Goal: Find contact information: Find contact information

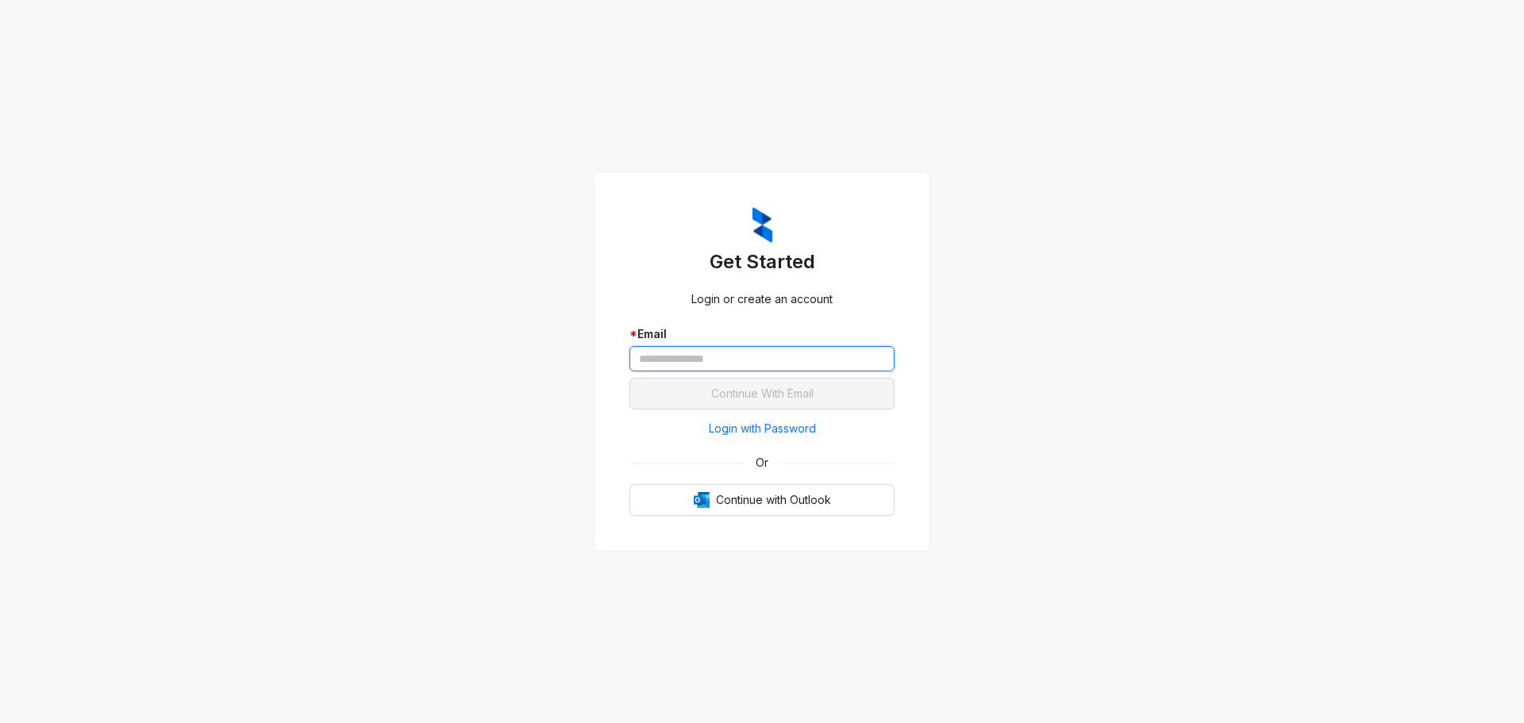
click at [704, 359] on input "text" at bounding box center [761, 358] width 265 height 25
paste input "**********"
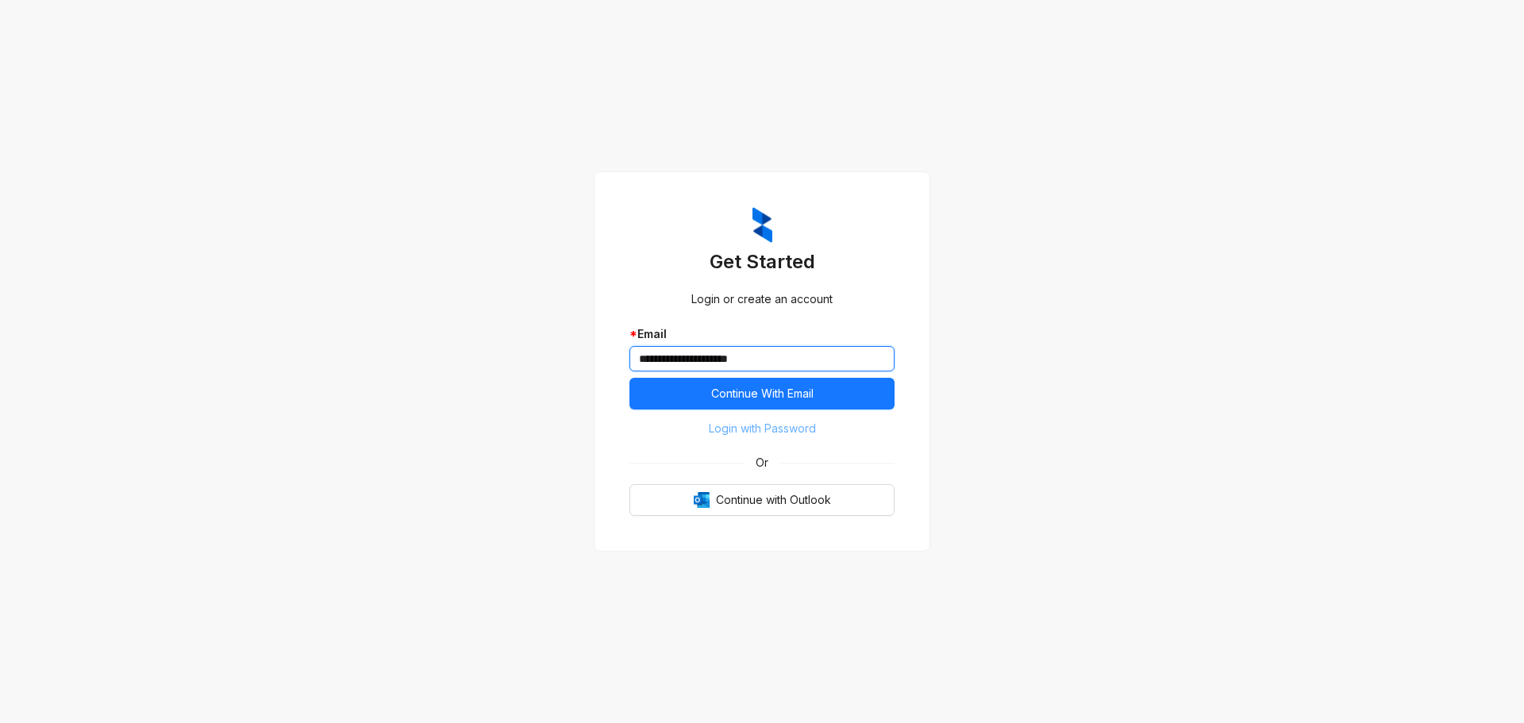
type input "**********"
click at [770, 432] on span "Login with Password" at bounding box center [762, 428] width 107 height 17
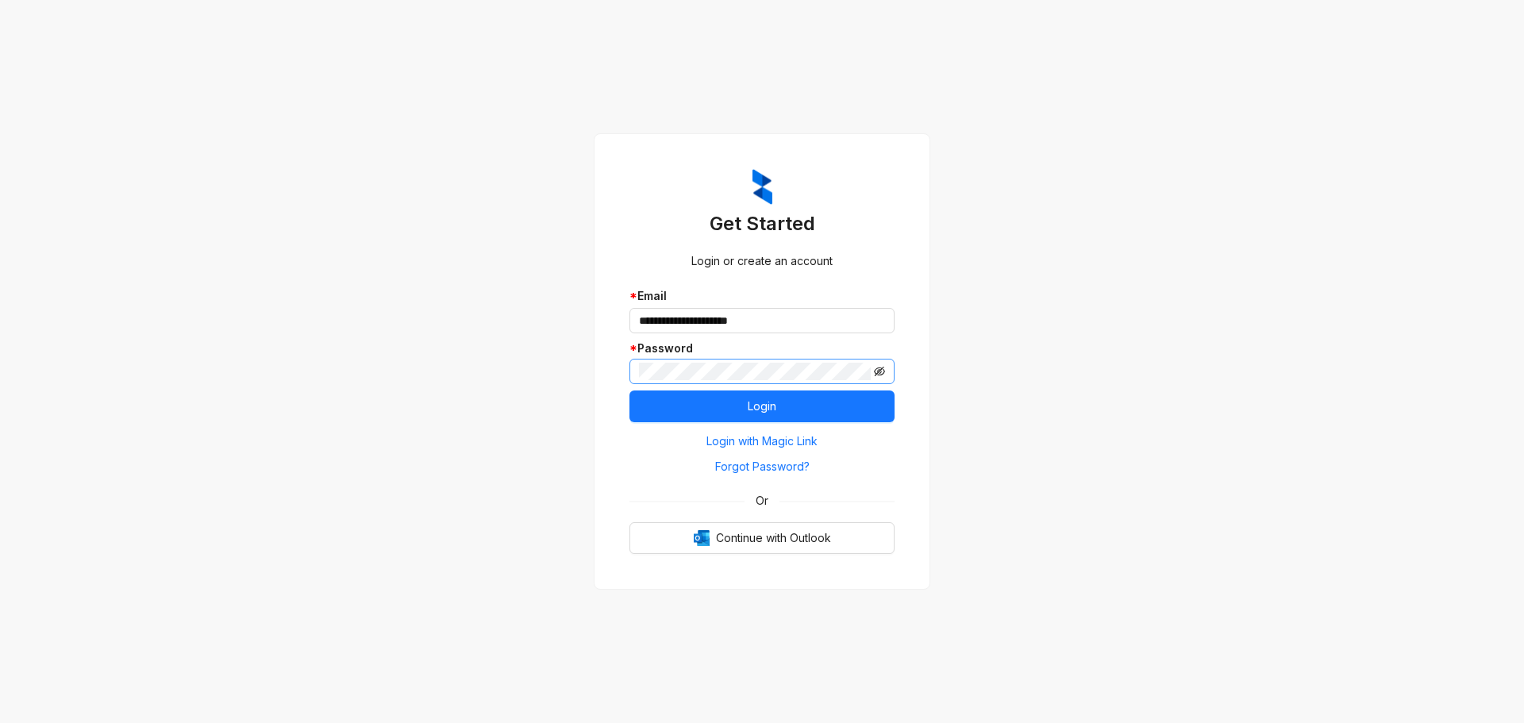
click at [880, 372] on icon "eye-invisible" at bounding box center [879, 371] width 11 height 11
click at [801, 405] on button "Login" at bounding box center [761, 407] width 265 height 32
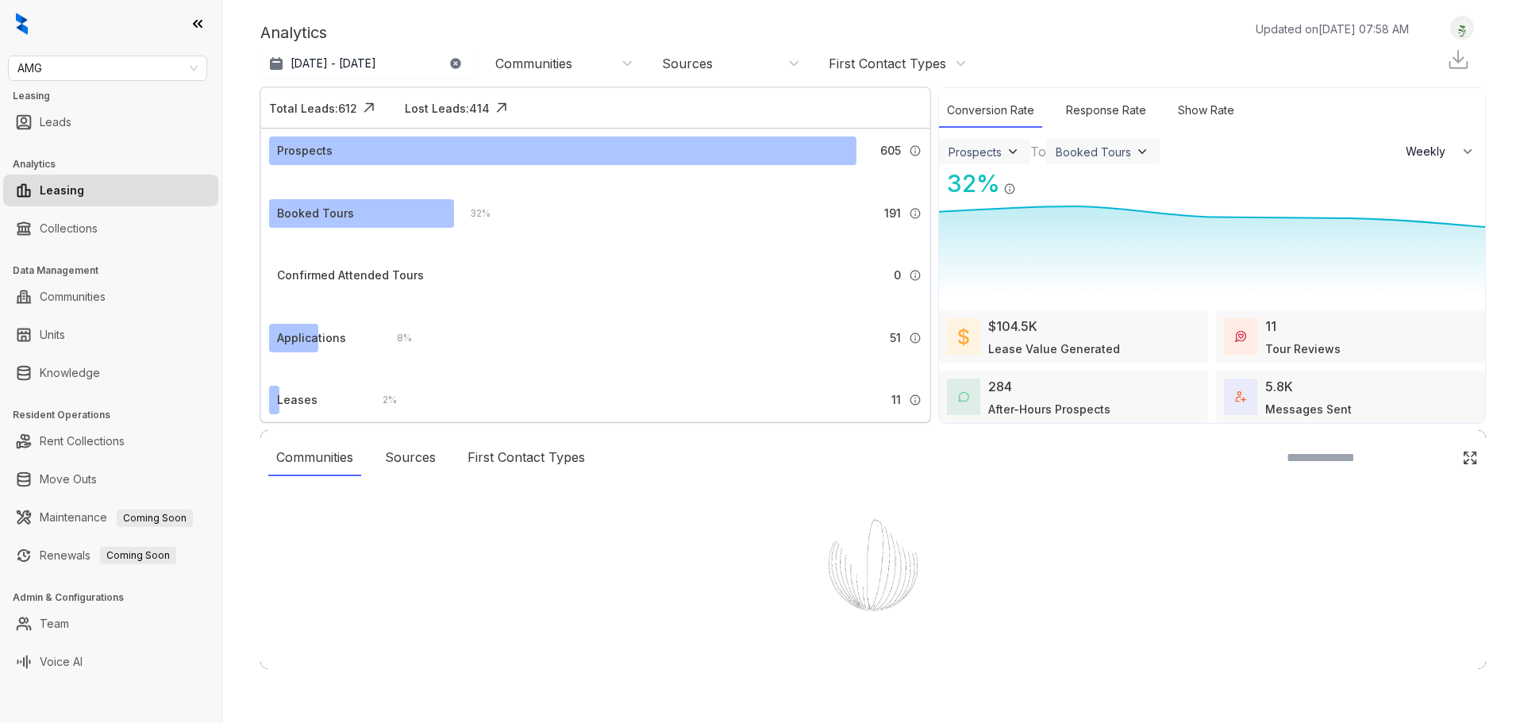
select select "******"
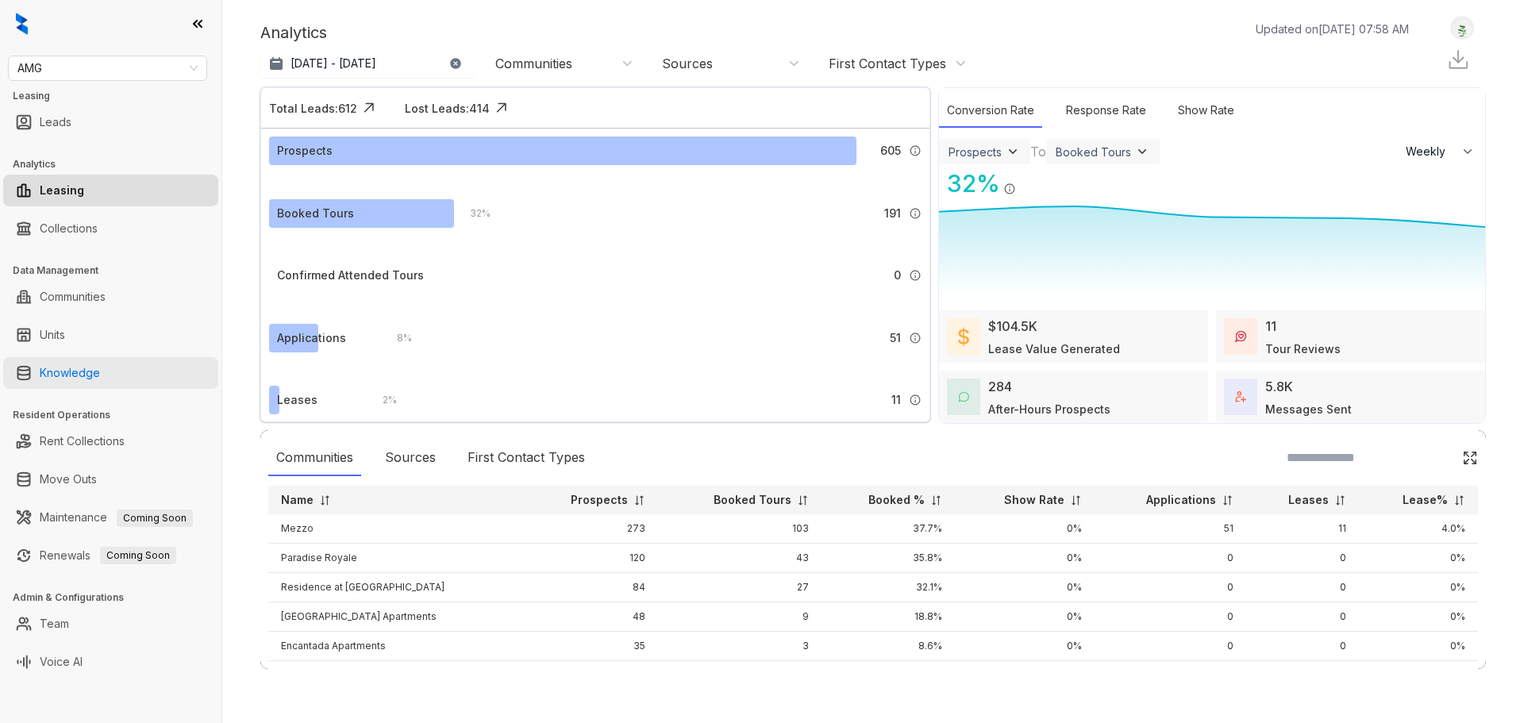
click at [73, 369] on link "Knowledge" at bounding box center [70, 373] width 60 height 32
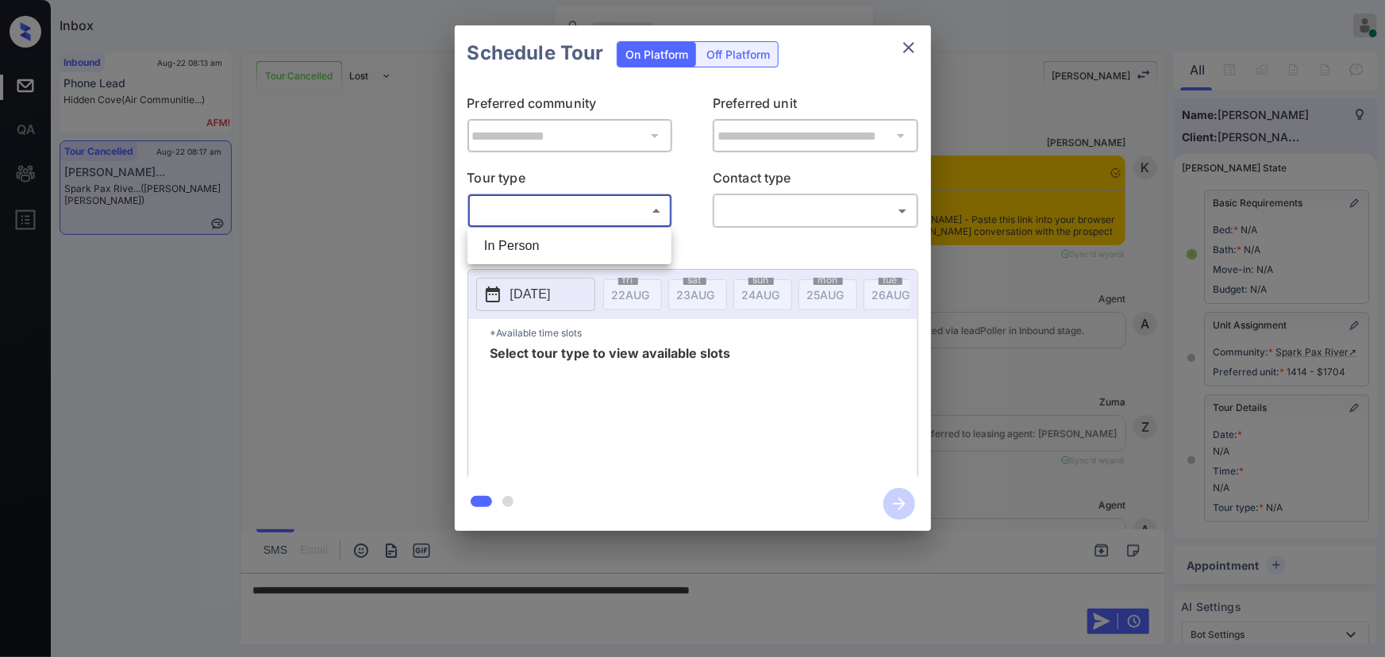
scroll to position [8287, 0]
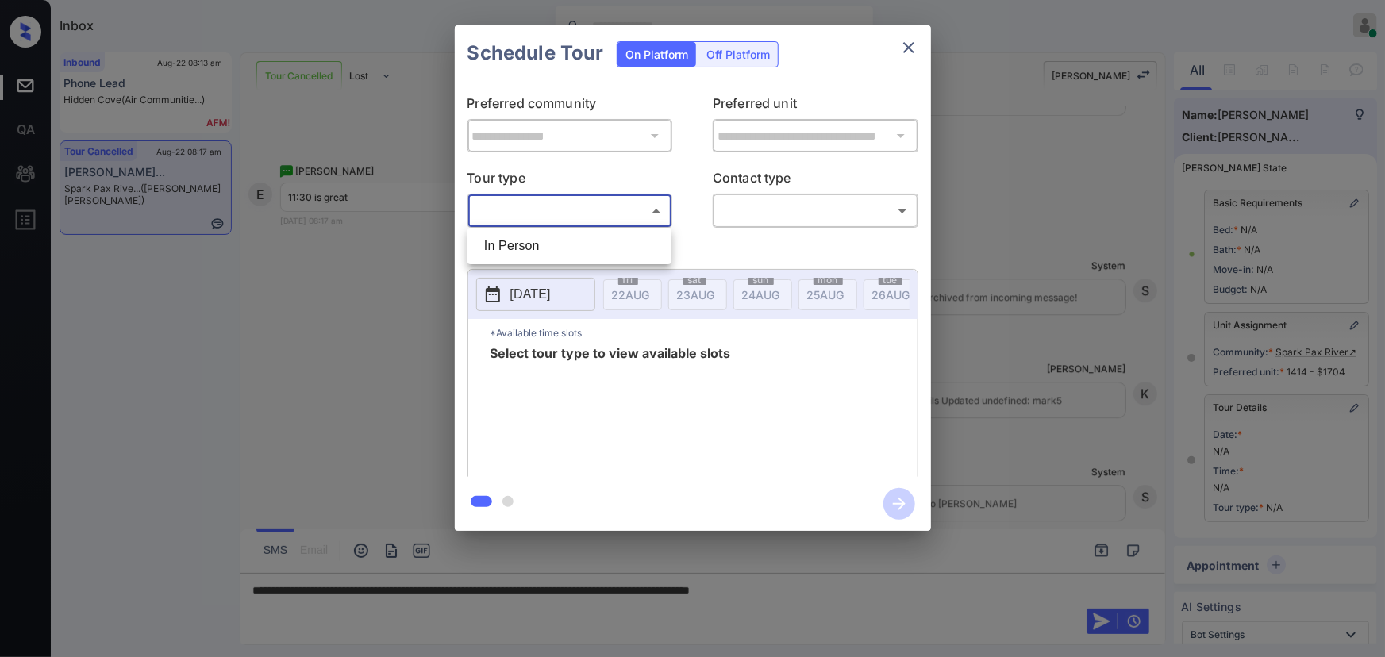
drag, startPoint x: 538, startPoint y: 249, endPoint x: 579, endPoint y: 245, distance: 41.5
click at [544, 246] on li "In Person" at bounding box center [570, 246] width 196 height 29
type input "********"
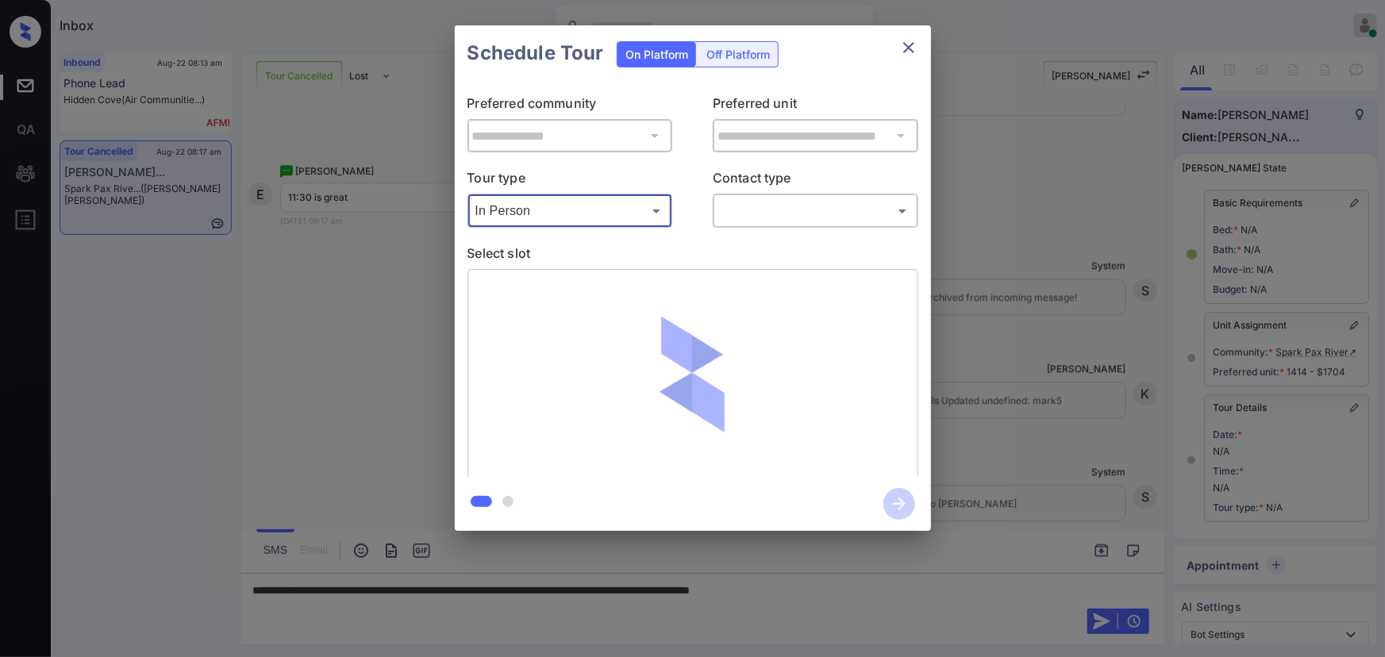
click at [754, 209] on body "Inbox Kenneth Umali Online Set yourself offline Set yourself on break Profile S…" at bounding box center [692, 328] width 1385 height 657
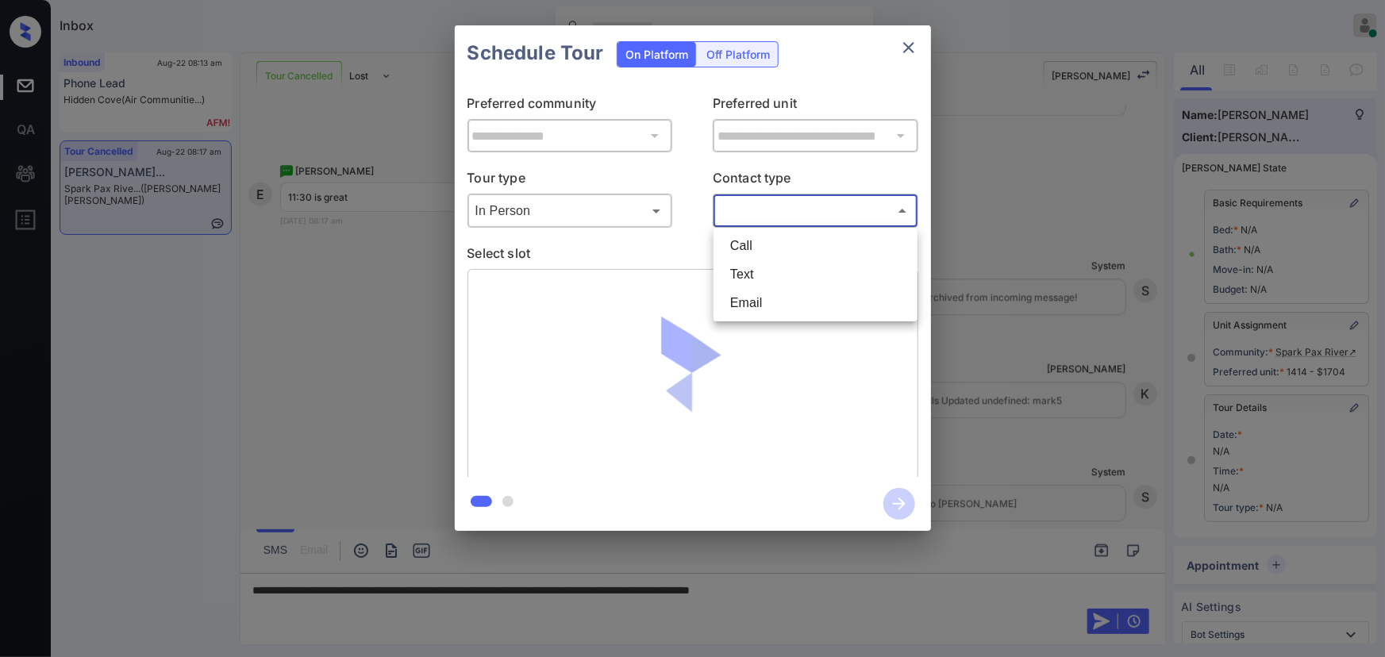
click at [747, 278] on li "Text" at bounding box center [816, 274] width 196 height 29
type input "****"
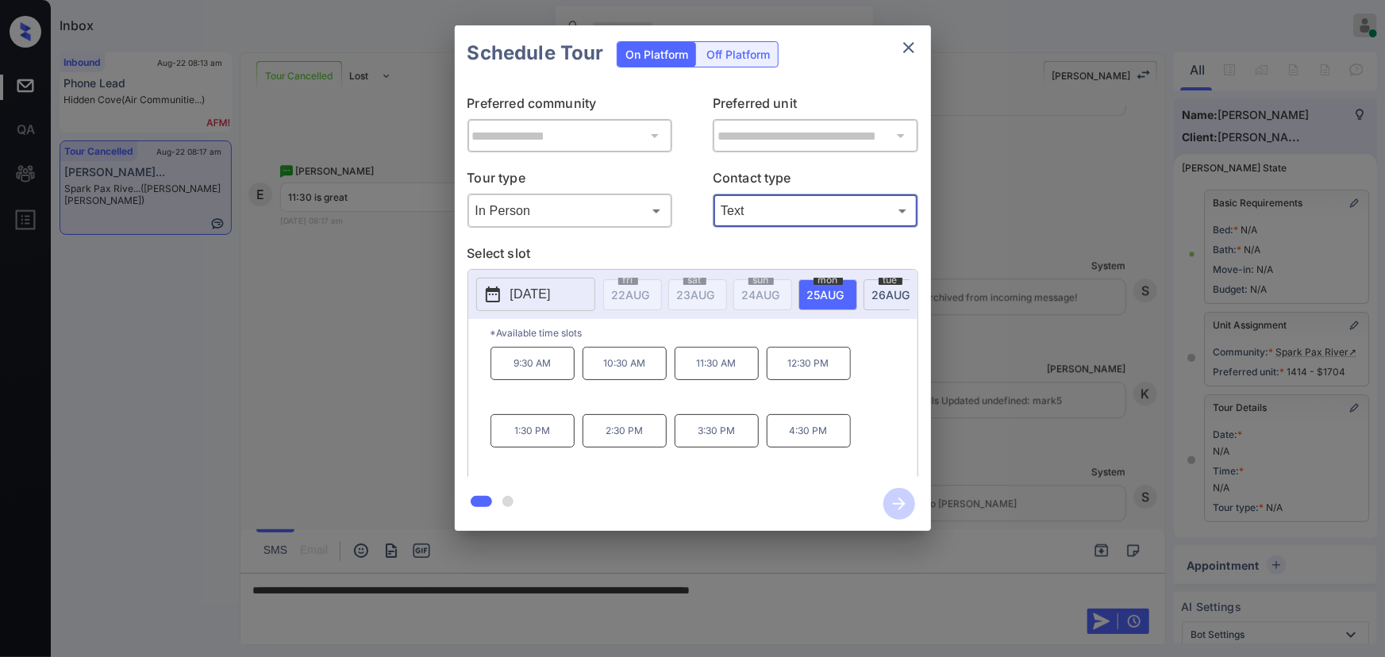
click at [714, 365] on p "11:30 AM" at bounding box center [717, 363] width 84 height 33
click at [980, 421] on div "**********" at bounding box center [692, 278] width 1385 height 556
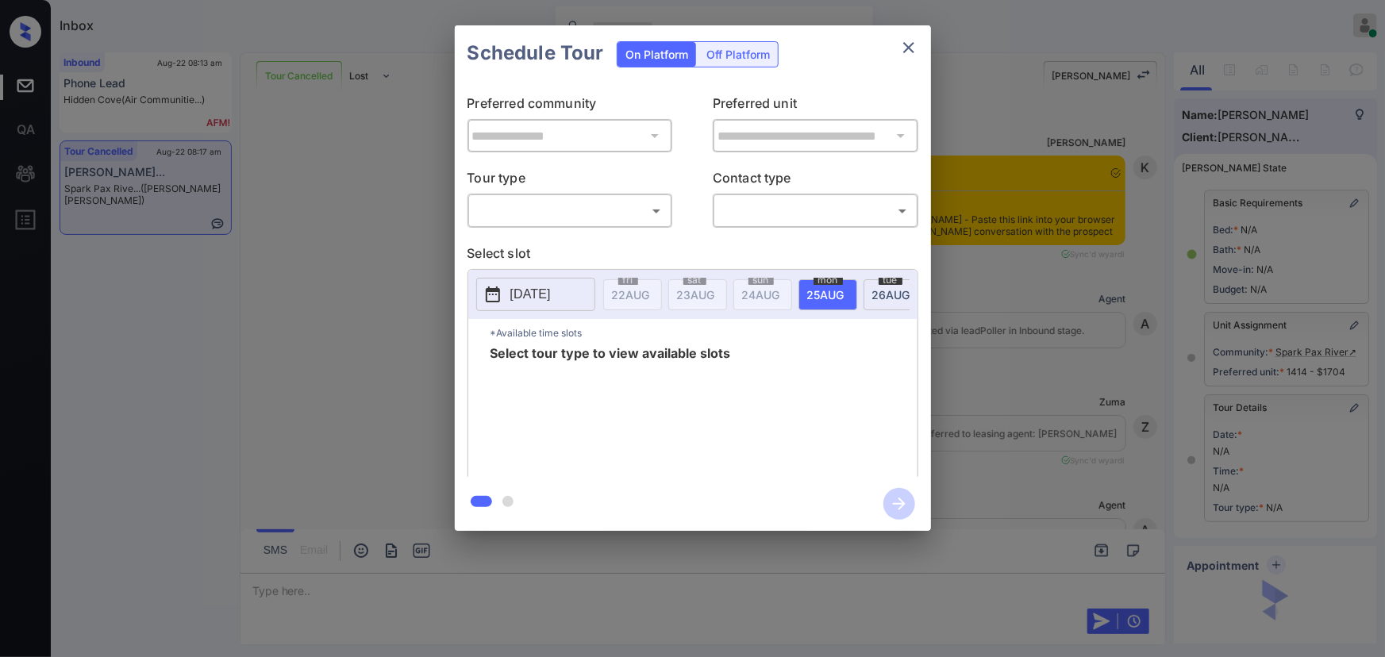
scroll to position [7421, 0]
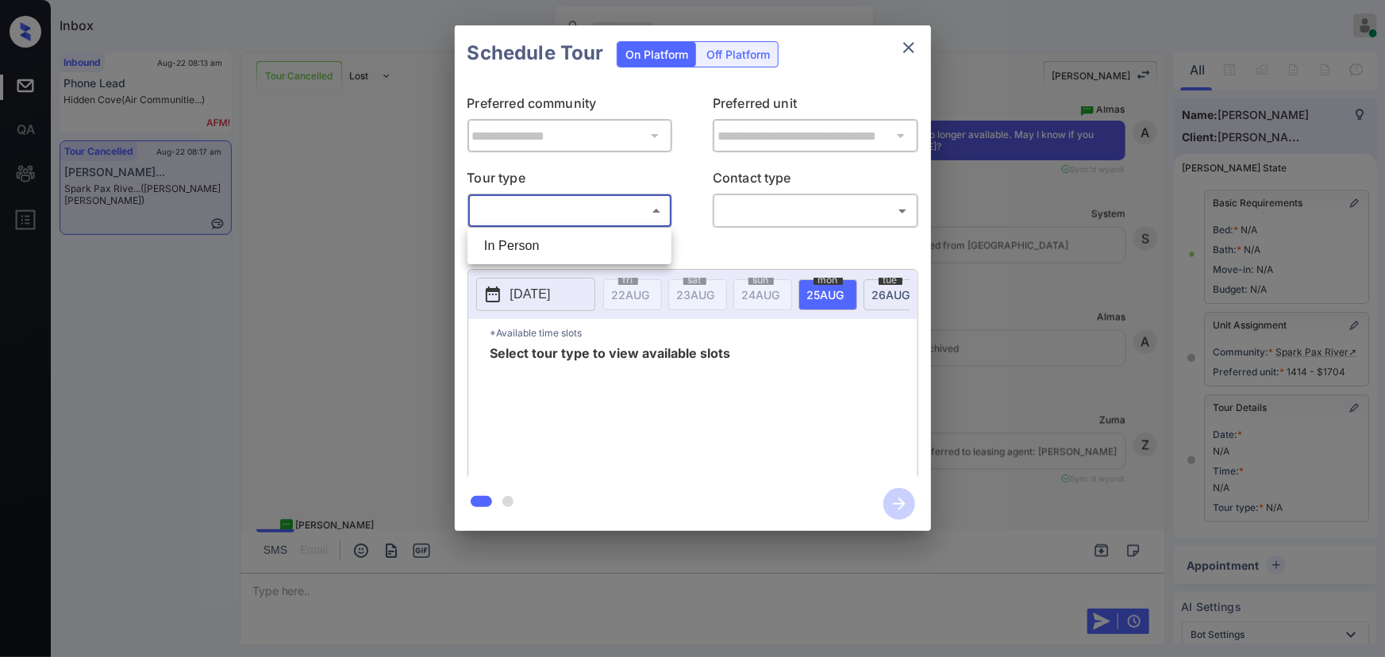
click at [526, 203] on body "Inbox Kenneth Umali Online Set yourself offline Set yourself on break Profile S…" at bounding box center [692, 328] width 1385 height 657
drag, startPoint x: 522, startPoint y: 244, endPoint x: 594, endPoint y: 238, distance: 71.7
click at [531, 245] on li "In Person" at bounding box center [570, 246] width 196 height 29
type input "********"
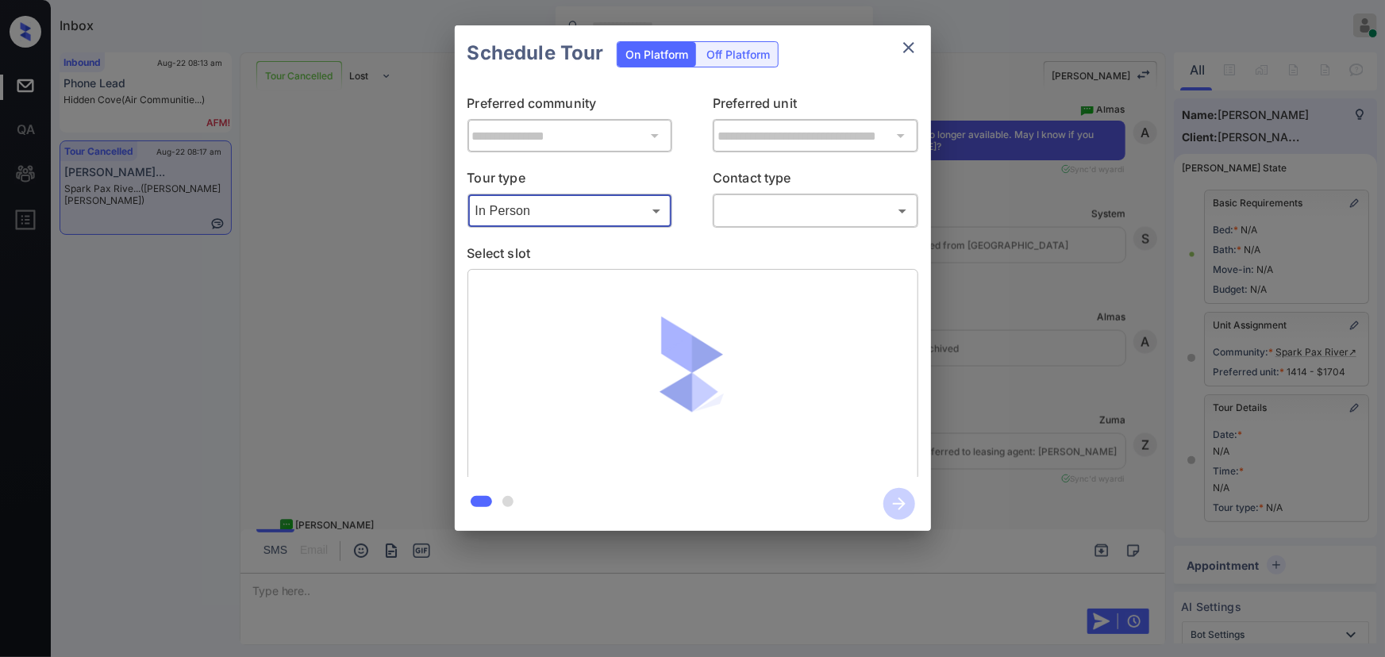
click at [764, 214] on body "Inbox Kenneth Umali Online Set yourself offline Set yourself on break Profile S…" at bounding box center [692, 328] width 1385 height 657
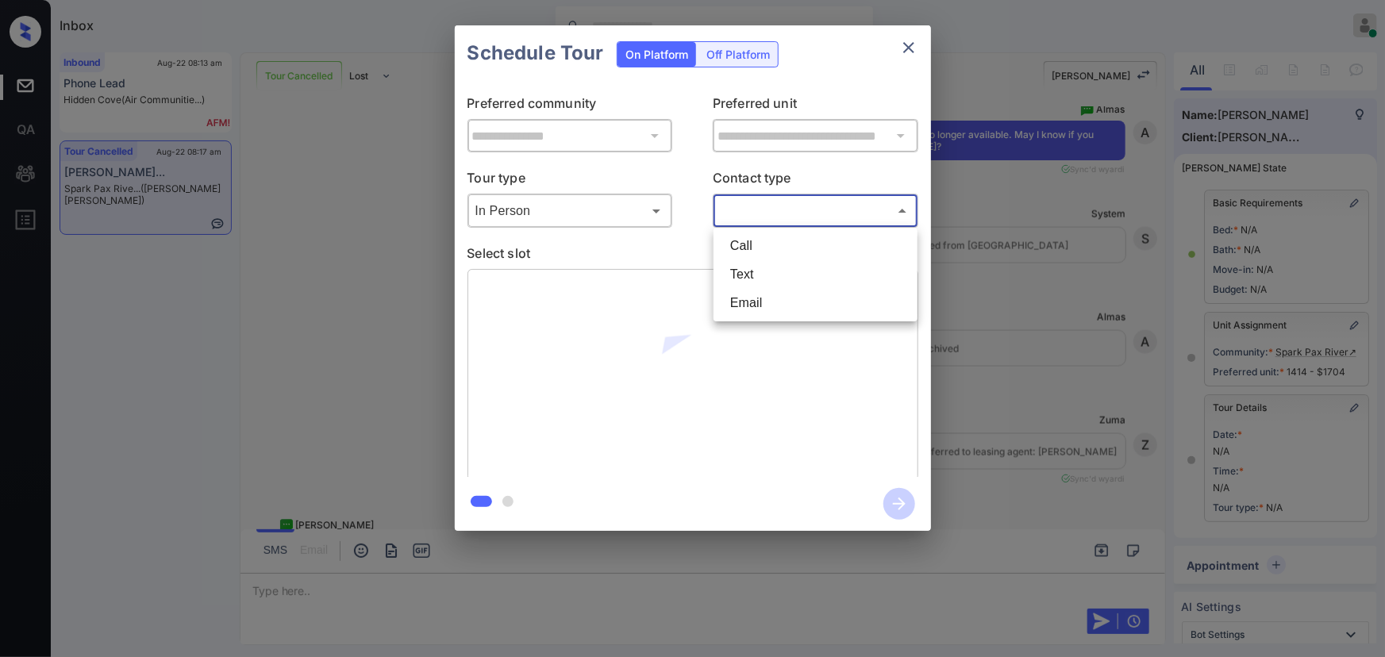
click at [767, 268] on li "Text" at bounding box center [816, 274] width 196 height 29
type input "****"
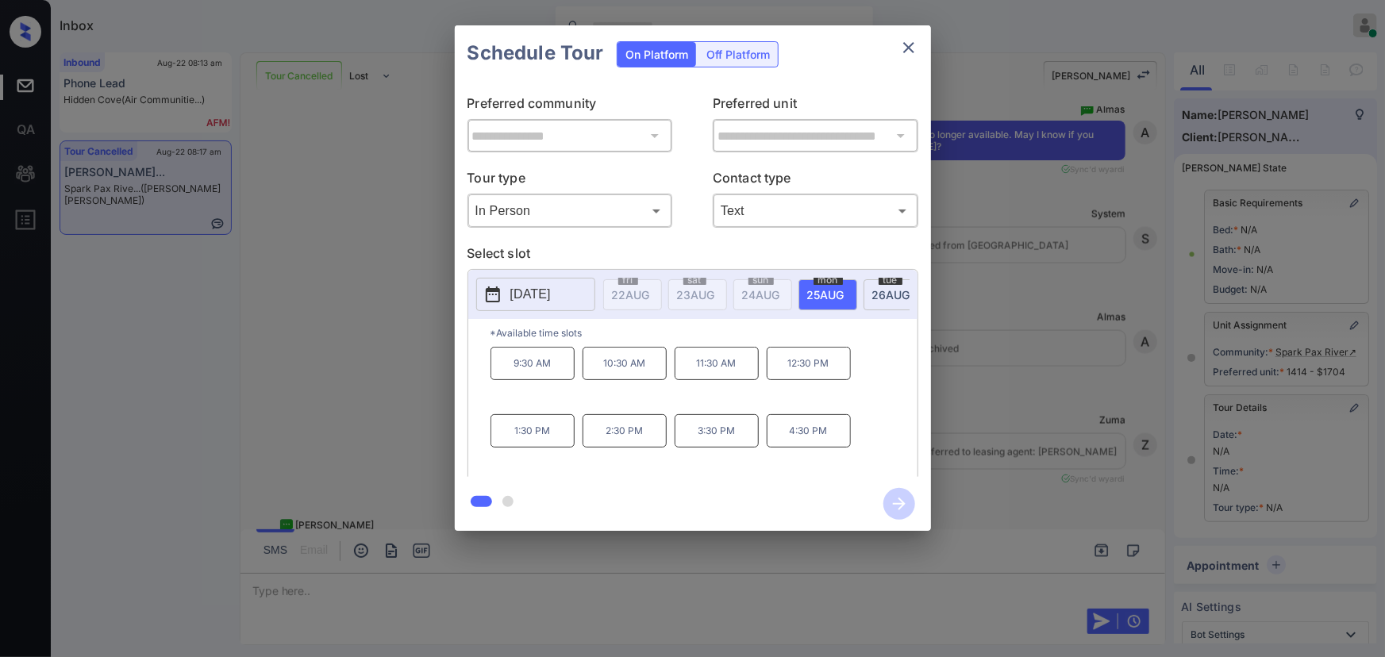
click at [698, 371] on p "11:30 AM" at bounding box center [717, 363] width 84 height 33
click at [897, 509] on icon "button" at bounding box center [899, 504] width 32 height 32
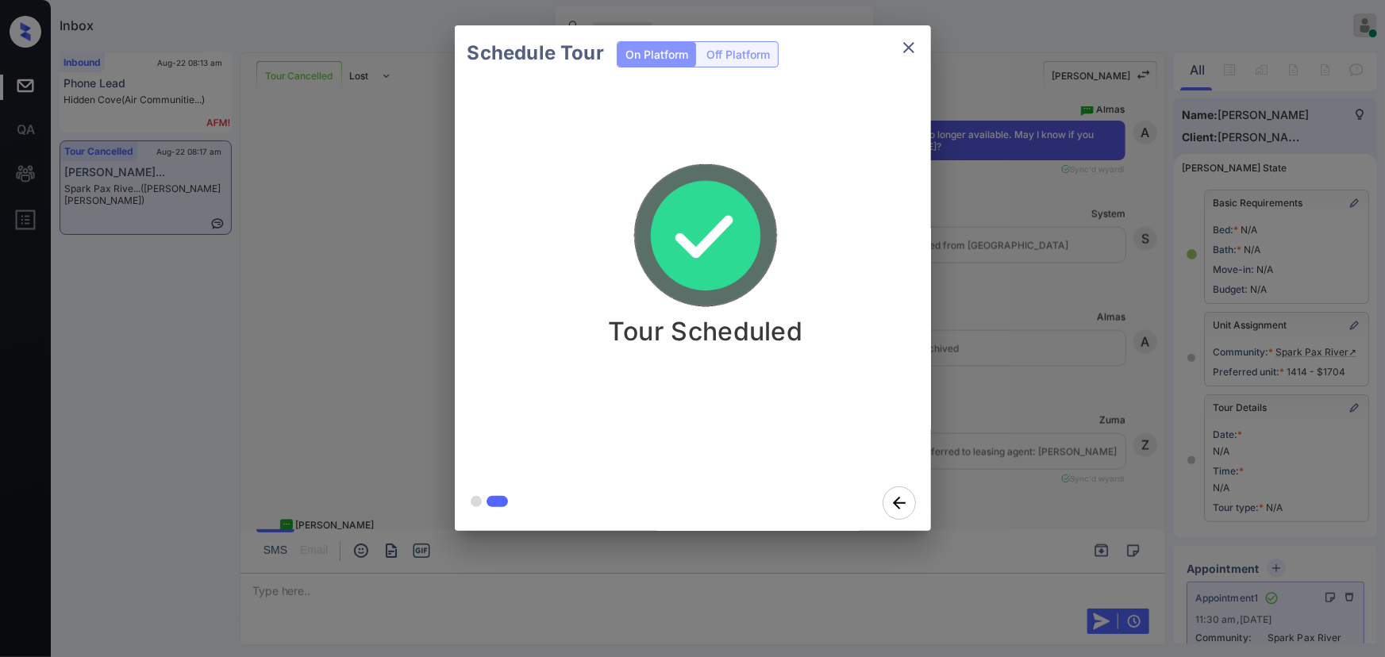
click at [907, 47] on icon "close" at bounding box center [908, 47] width 11 height 11
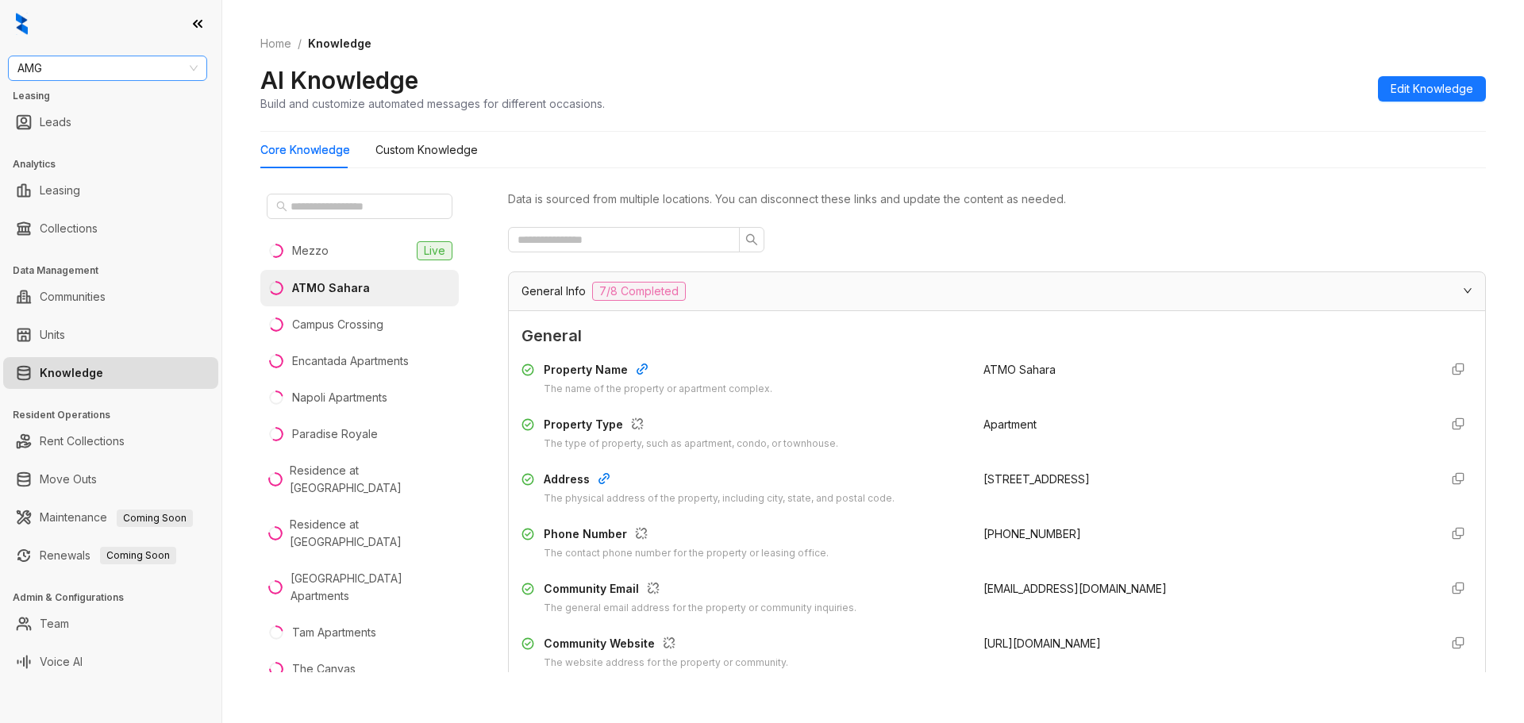
click at [194, 64] on span "AMG" at bounding box center [107, 68] width 180 height 24
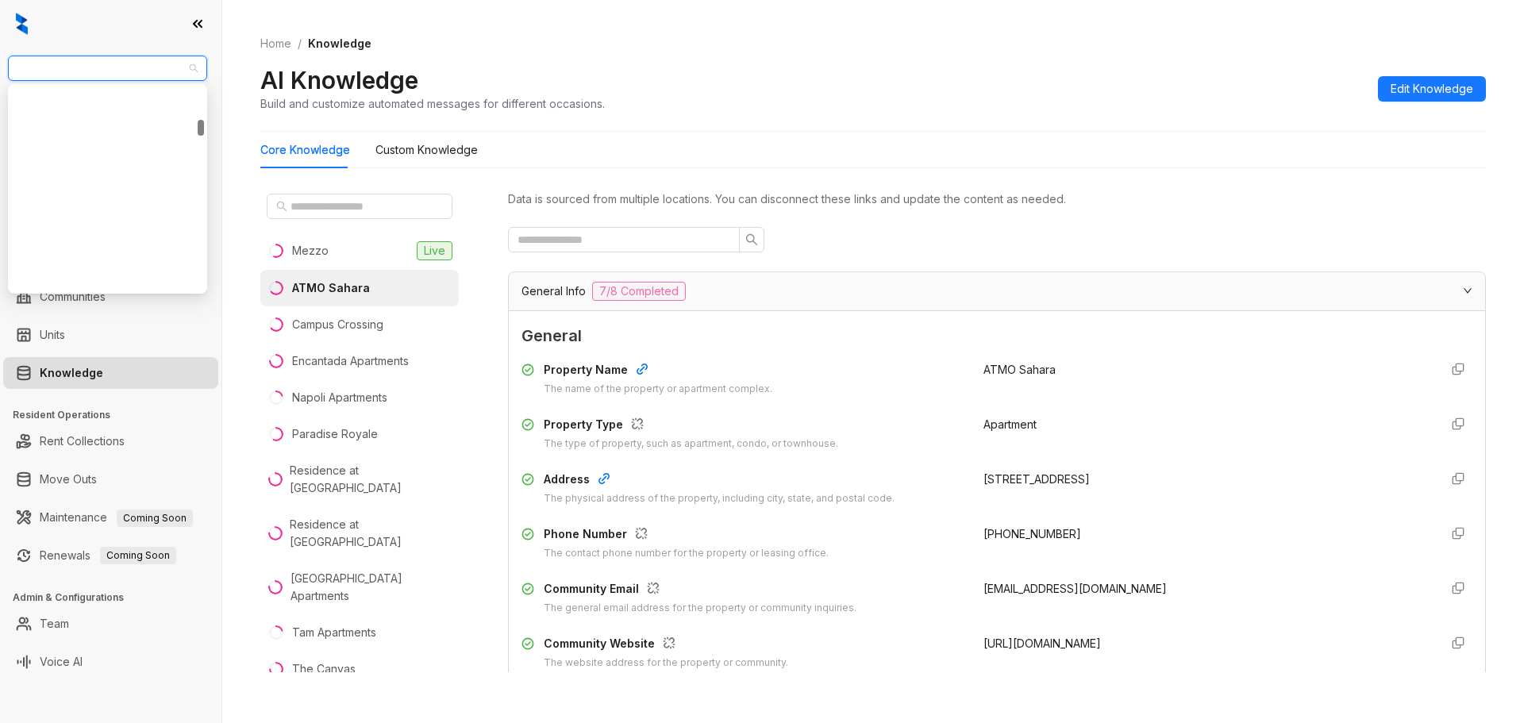
scroll to position [424, 0]
click at [85, 260] on div "Case and Associates" at bounding box center [108, 260] width 174 height 17
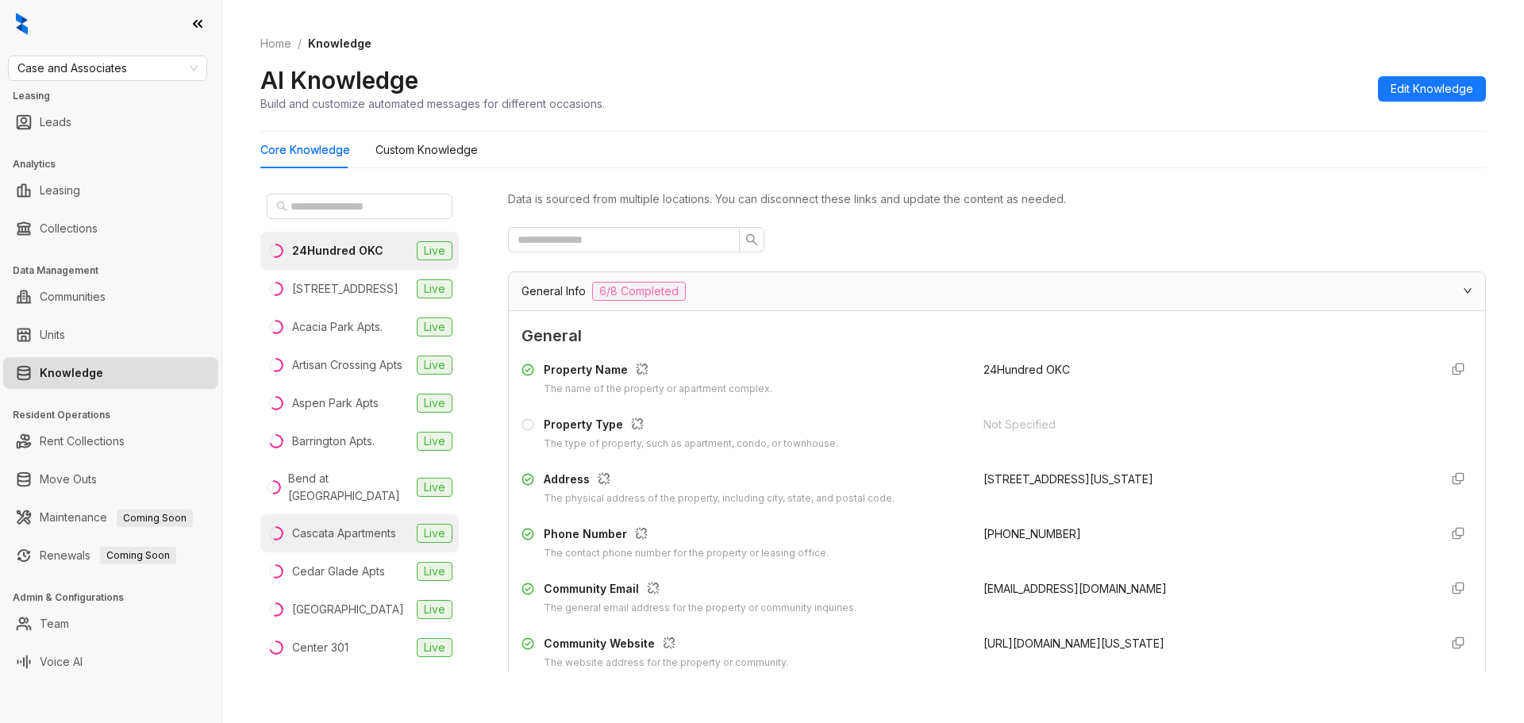
click at [342, 542] on div "Cascata Apartments" at bounding box center [344, 533] width 104 height 17
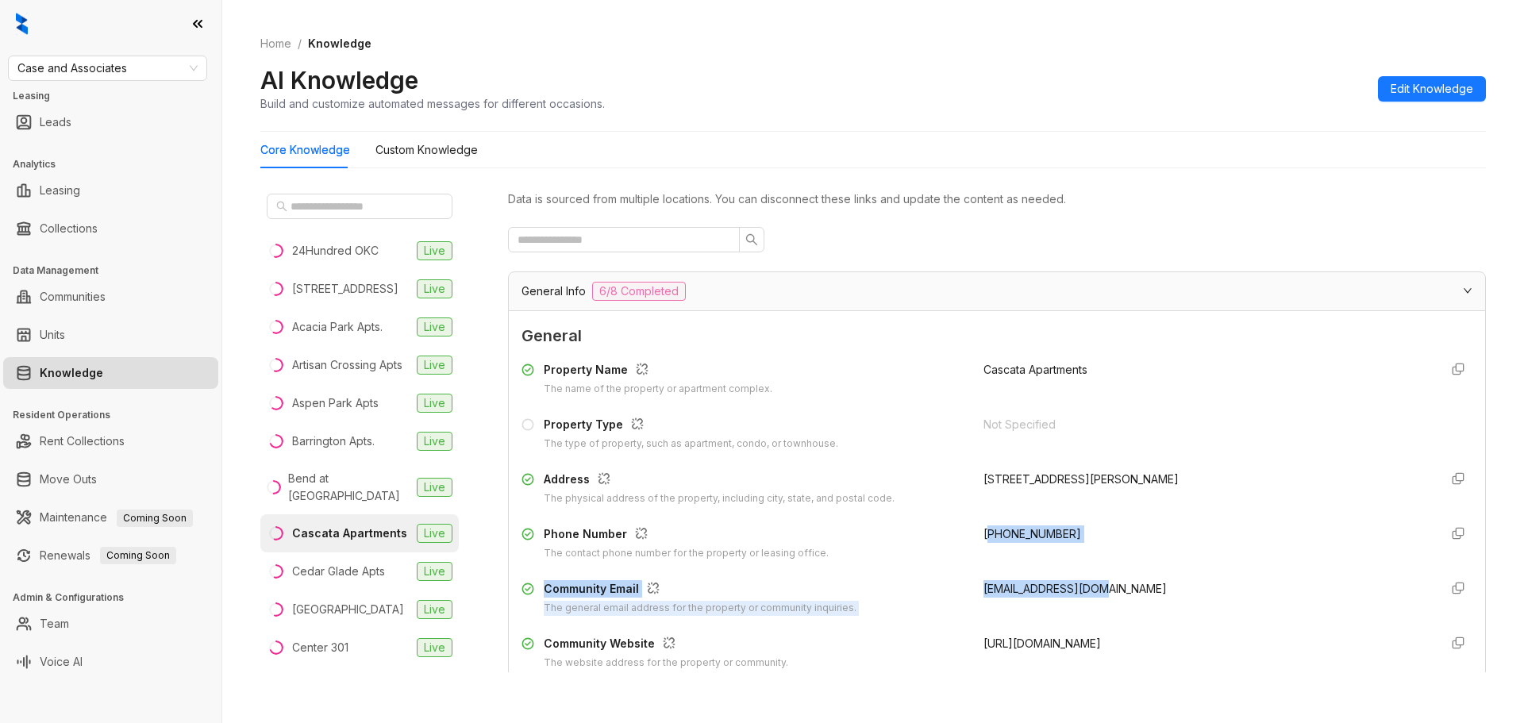
drag, startPoint x: 1109, startPoint y: 586, endPoint x: 988, endPoint y: 562, distance: 123.0
click at [984, 558] on div "Property Name The name of the property or apartment complex. Cascata Apartments…" at bounding box center [997, 515] width 951 height 321
click at [1118, 595] on div "[EMAIL_ADDRESS][DOMAIN_NAME]" at bounding box center [1205, 598] width 443 height 36
click at [1111, 591] on div "[EMAIL_ADDRESS][DOMAIN_NAME]" at bounding box center [1205, 598] width 443 height 36
click at [1111, 590] on div "[EMAIL_ADDRESS][DOMAIN_NAME]" at bounding box center [1205, 598] width 443 height 36
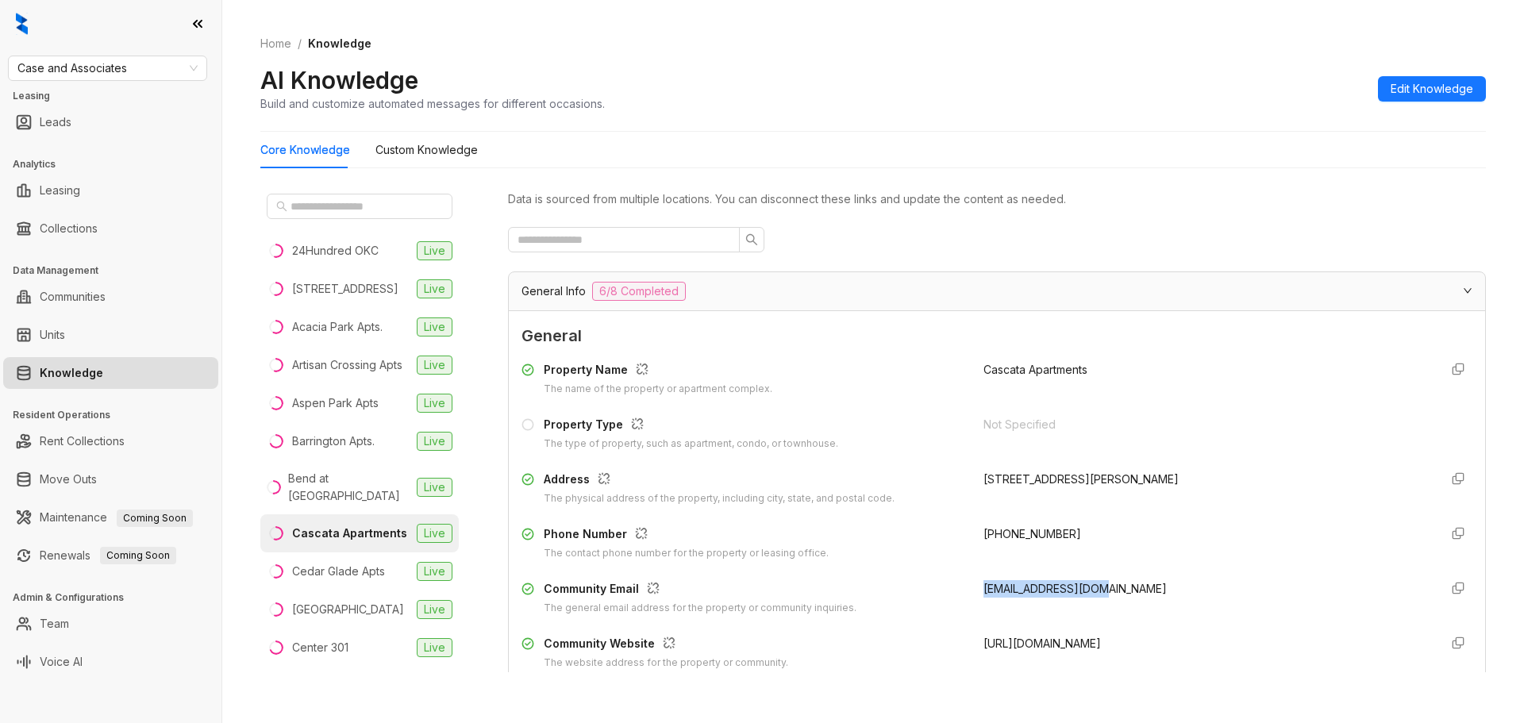
copy span "[EMAIL_ADDRESS][DOMAIN_NAME]"
drag, startPoint x: 1105, startPoint y: 591, endPoint x: 961, endPoint y: 574, distance: 144.7
click at [964, 580] on div "Community Email The general email address for the property or community inquiri…" at bounding box center [997, 598] width 951 height 36
copy span "[PHONE_NUMBER]"
drag, startPoint x: 1073, startPoint y: 528, endPoint x: 966, endPoint y: 528, distance: 107.2
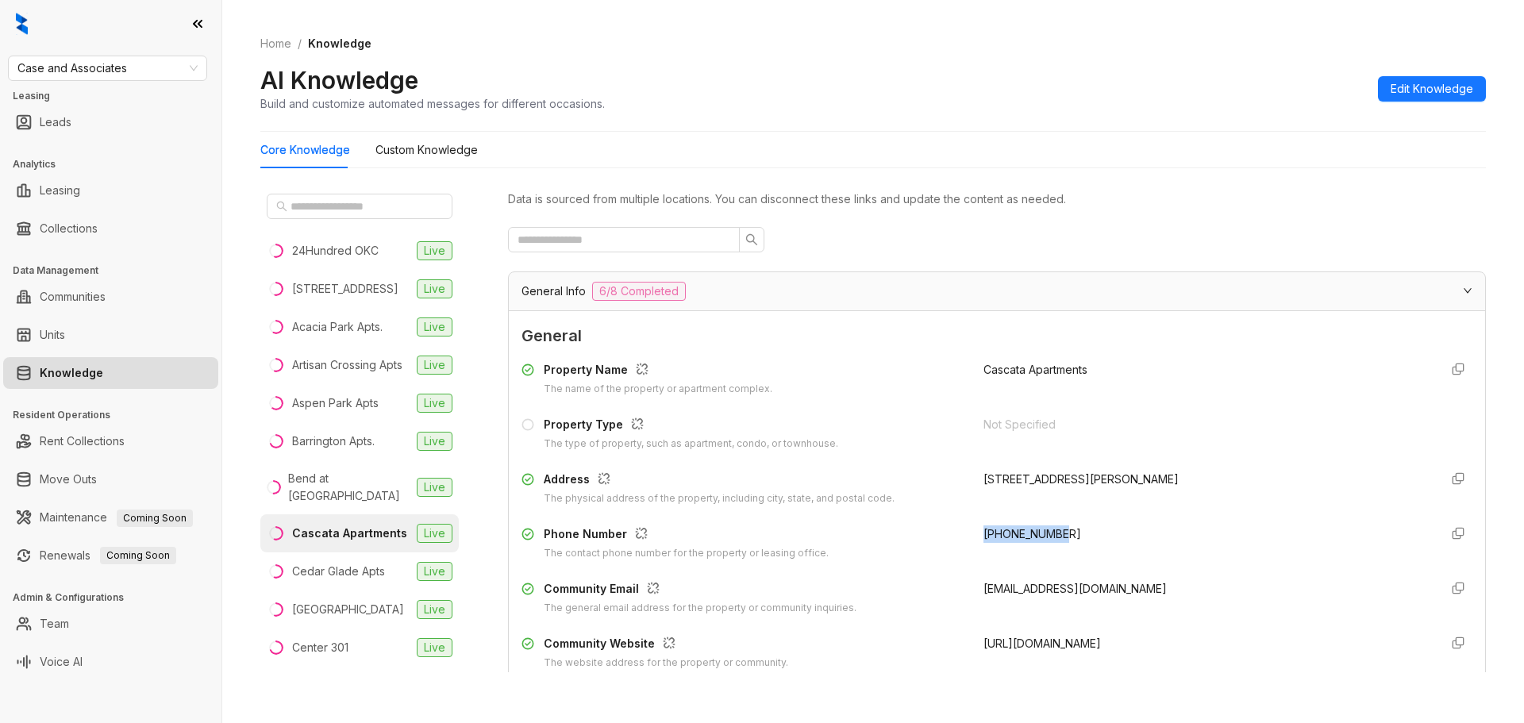
click at [966, 528] on div "Phone Number The contact phone number for the property or leasing office. [PHON…" at bounding box center [997, 543] width 951 height 36
click at [103, 371] on link "Knowledge" at bounding box center [72, 373] width 64 height 32
click at [103, 376] on link "Knowledge" at bounding box center [72, 373] width 64 height 32
drag, startPoint x: 144, startPoint y: 69, endPoint x: 0, endPoint y: 56, distance: 145.0
click at [0, 58] on div "Case and Associates Leasing Leads Analytics Leasing Collections Data Management…" at bounding box center [110, 361] width 221 height 723
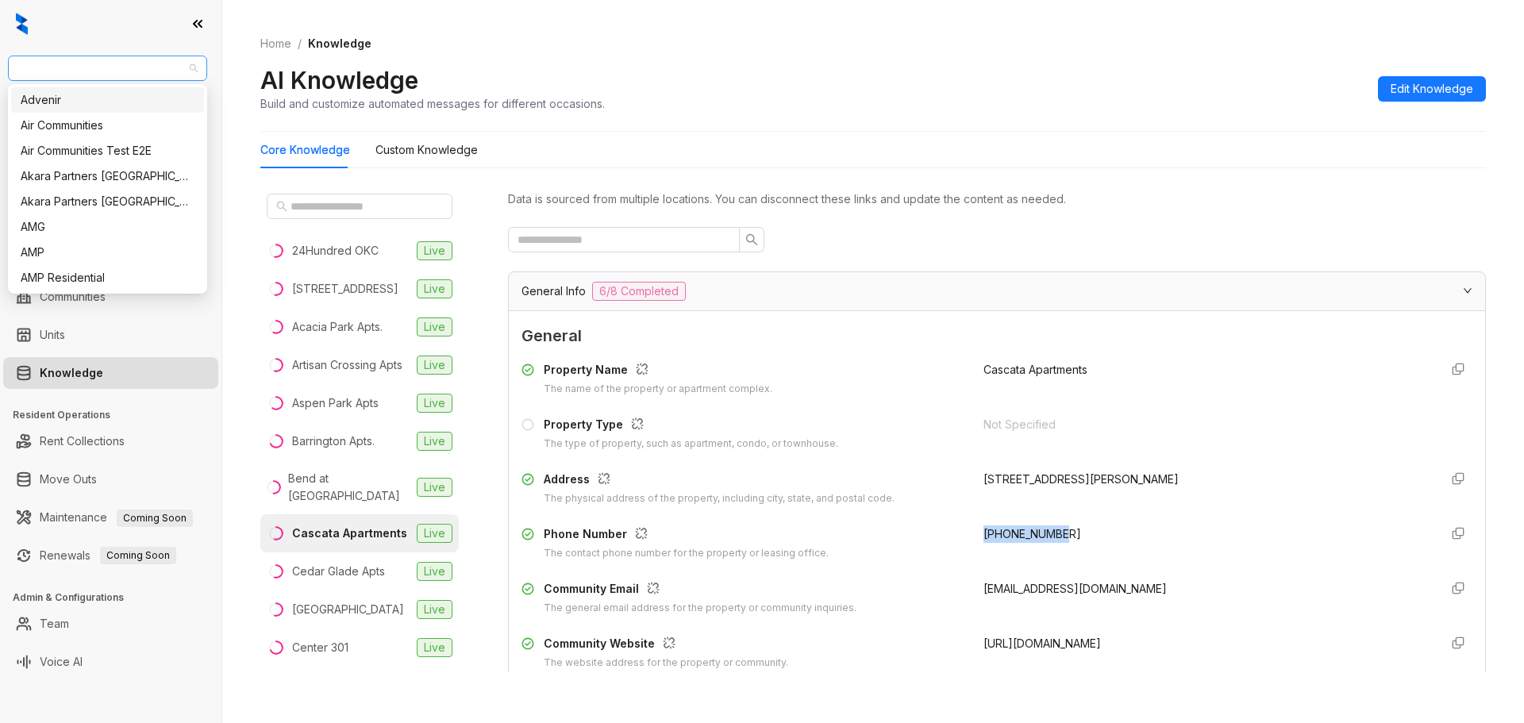
click at [38, 71] on span "Case and Associates" at bounding box center [107, 68] width 180 height 24
drag, startPoint x: 144, startPoint y: 68, endPoint x: 0, endPoint y: 53, distance: 144.5
click at [0, 53] on div "Case and Associates Leasing Leads Analytics Leasing Collections Data Management…" at bounding box center [110, 361] width 221 height 723
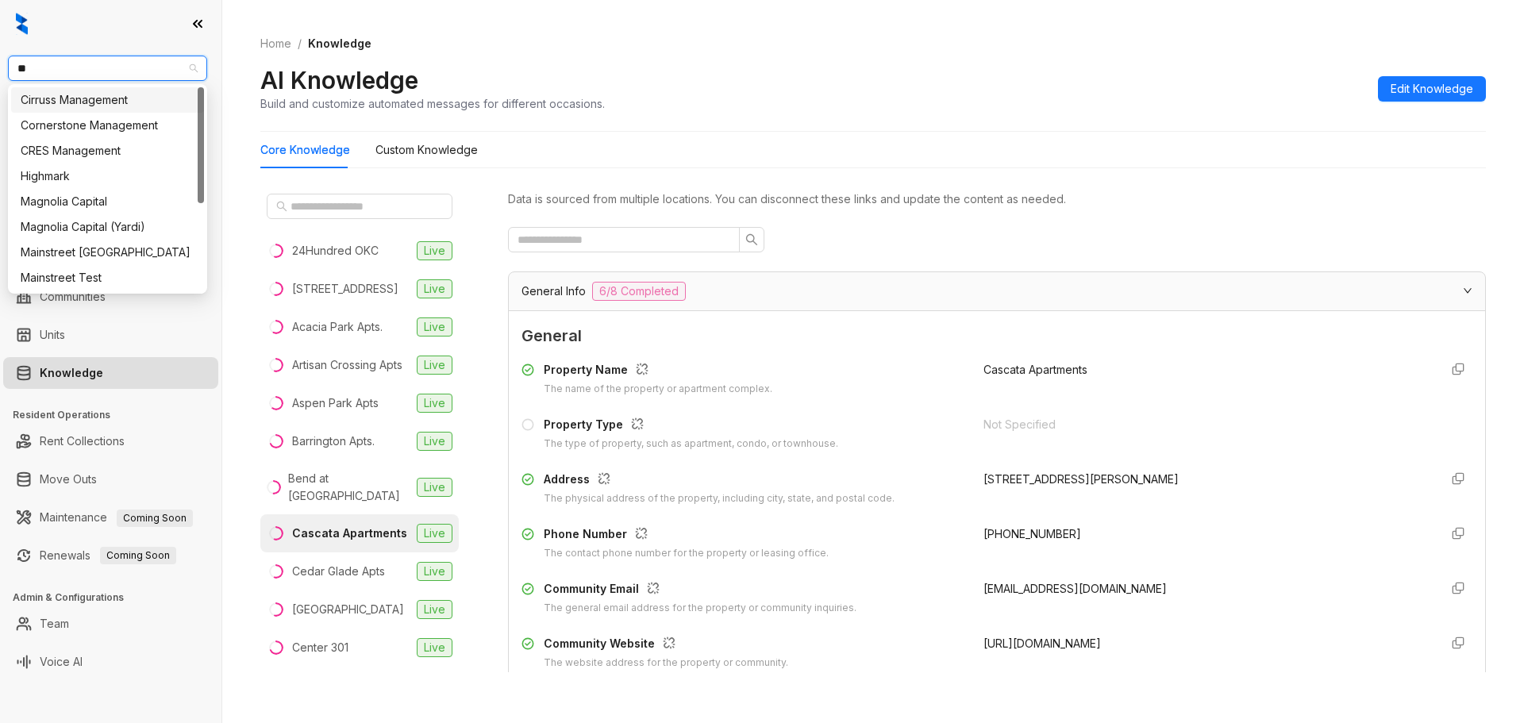
type input "***"
click at [84, 102] on div "Magnolia Capital" at bounding box center [108, 99] width 174 height 17
